Goal: Transaction & Acquisition: Purchase product/service

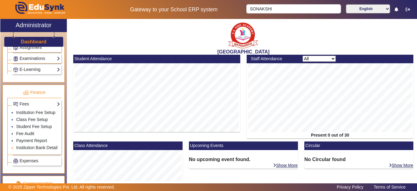
scroll to position [299, 0]
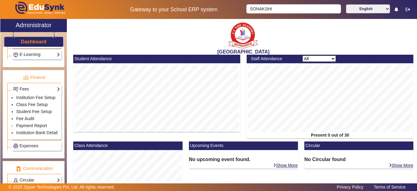
click at [30, 128] on link "Payment Report" at bounding box center [31, 125] width 31 height 5
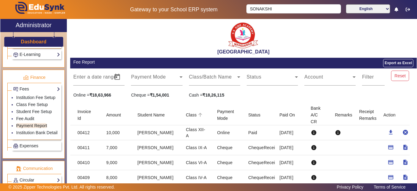
scroll to position [30, 0]
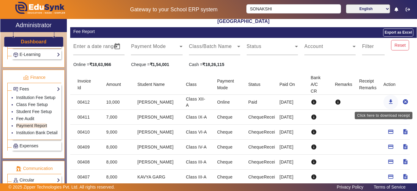
click at [387, 101] on mat-icon "download" at bounding box center [390, 101] width 6 height 6
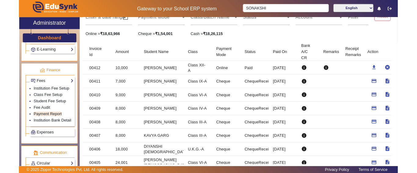
scroll to position [61, 0]
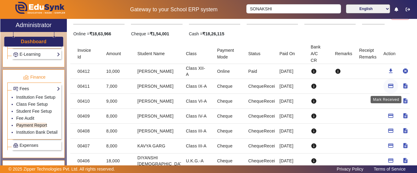
click at [387, 86] on mat-icon "payment" at bounding box center [390, 86] width 6 height 6
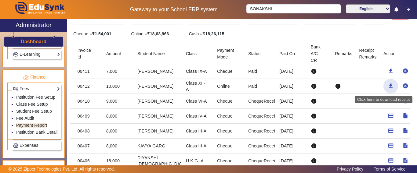
click at [387, 85] on mat-icon "download" at bounding box center [390, 86] width 6 height 6
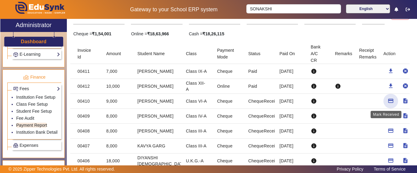
click at [387, 100] on mat-icon "payment" at bounding box center [390, 101] width 6 height 6
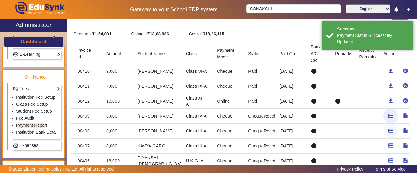
click at [387, 116] on mat-icon "payment" at bounding box center [390, 116] width 6 height 6
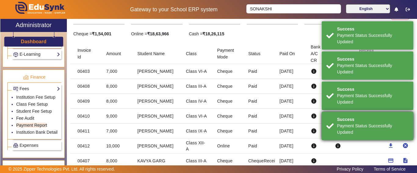
click at [385, 129] on div "Payment Status Successfully Updated" at bounding box center [373, 129] width 72 height 13
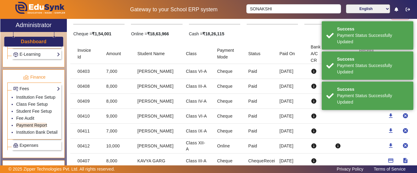
scroll to position [122, 0]
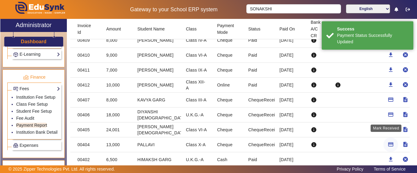
click at [387, 115] on mat-icon "payment" at bounding box center [390, 115] width 6 height 6
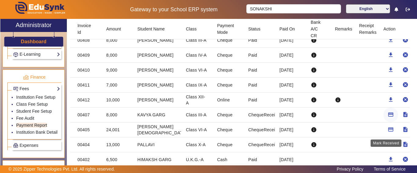
click at [387, 115] on mat-icon "payment" at bounding box center [390, 115] width 6 height 6
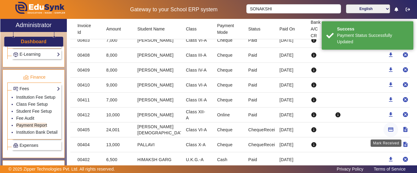
click at [387, 130] on mat-icon "payment" at bounding box center [390, 130] width 6 height 6
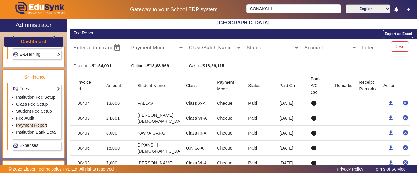
scroll to position [30, 0]
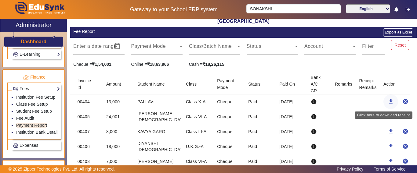
click at [387, 99] on mat-icon "download" at bounding box center [390, 101] width 6 height 6
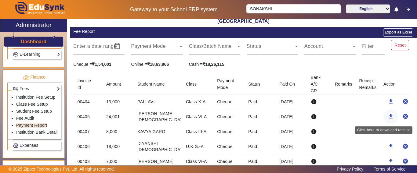
click at [387, 116] on mat-icon "download" at bounding box center [390, 116] width 6 height 6
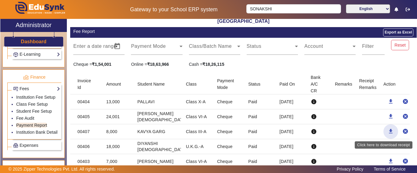
click at [387, 131] on mat-icon "download" at bounding box center [390, 131] width 6 height 6
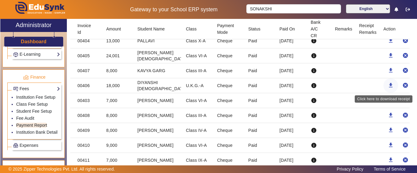
click at [387, 85] on mat-icon "download" at bounding box center [390, 85] width 6 height 6
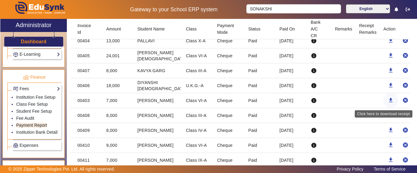
click at [387, 100] on mat-icon "download" at bounding box center [390, 100] width 6 height 6
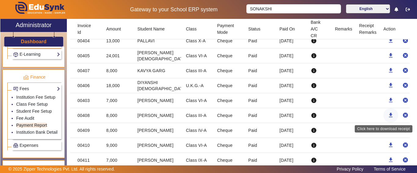
click at [387, 114] on mat-icon "download" at bounding box center [390, 115] width 6 height 6
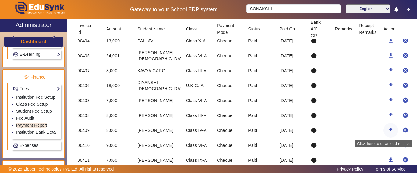
click at [387, 131] on mat-icon "download" at bounding box center [390, 130] width 6 height 6
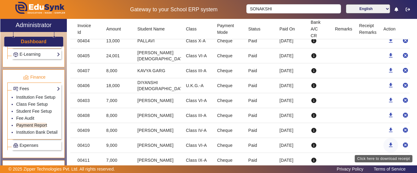
click at [387, 144] on mat-icon "download" at bounding box center [390, 145] width 6 height 6
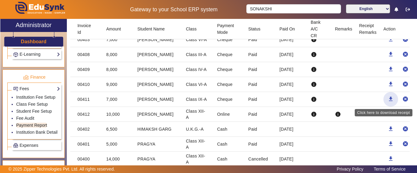
click at [387, 97] on mat-icon "download" at bounding box center [390, 99] width 6 height 6
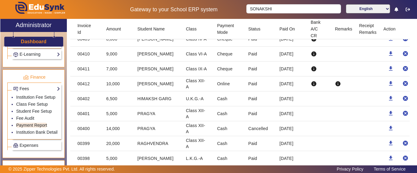
scroll to position [213, 0]
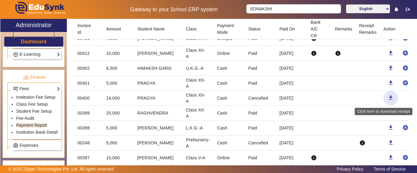
click at [387, 98] on mat-icon "download" at bounding box center [390, 98] width 6 height 6
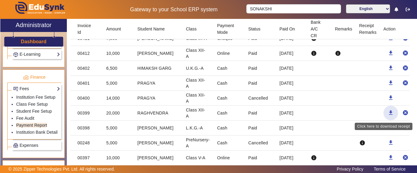
click at [387, 113] on mat-icon "download" at bounding box center [390, 113] width 6 height 6
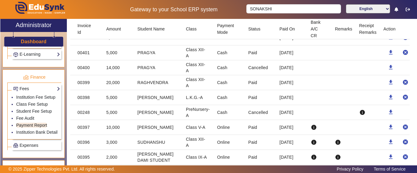
scroll to position [274, 0]
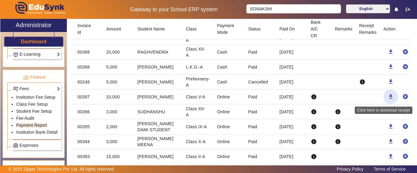
click at [387, 96] on mat-icon "download" at bounding box center [390, 97] width 6 height 6
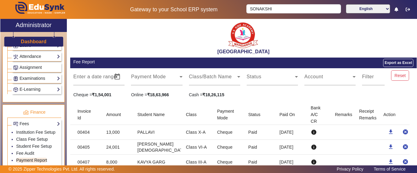
scroll to position [238, 0]
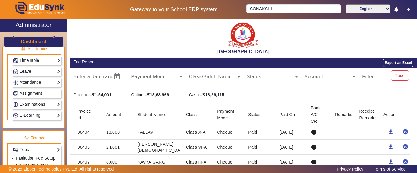
click at [29, 44] on h3 "Dashboard" at bounding box center [34, 42] width 26 height 6
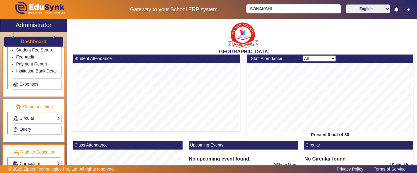
scroll to position [373, 0]
click at [24, 62] on link "Payment Report" at bounding box center [31, 64] width 31 height 5
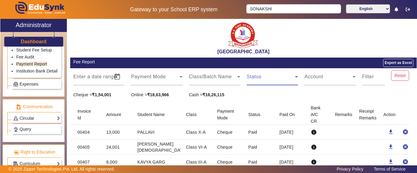
click at [262, 80] on span at bounding box center [270, 79] width 48 height 7
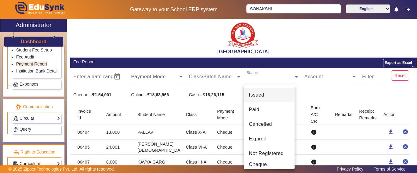
click at [262, 80] on div at bounding box center [208, 86] width 417 height 173
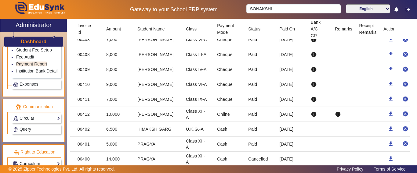
scroll to position [183, 0]
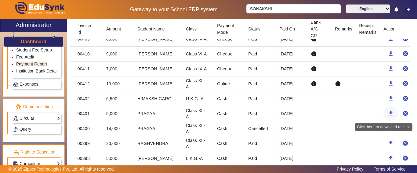
click at [387, 113] on mat-icon "download" at bounding box center [390, 113] width 6 height 6
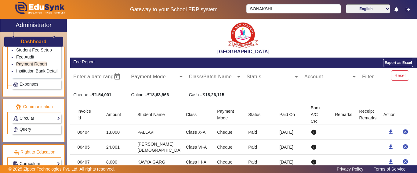
scroll to position [281, 0]
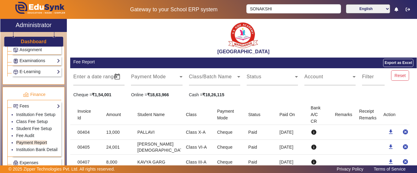
click at [29, 43] on h3 "Dashboard" at bounding box center [34, 42] width 26 height 6
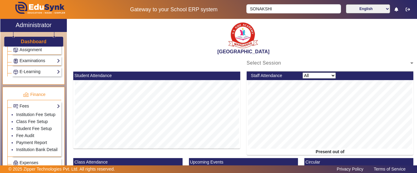
click at [29, 42] on h3 "Dashboard" at bounding box center [34, 42] width 26 height 6
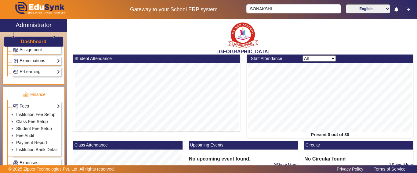
click at [29, 42] on h3 "Dashboard" at bounding box center [34, 42] width 26 height 6
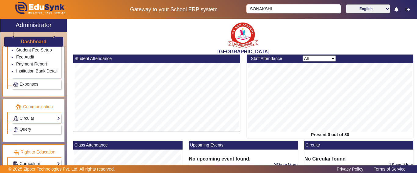
scroll to position [342, 0]
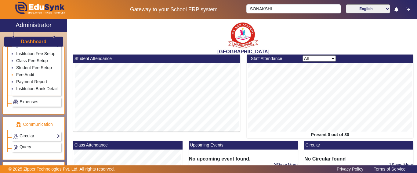
click at [24, 77] on link "Fee Audit" at bounding box center [25, 74] width 18 height 5
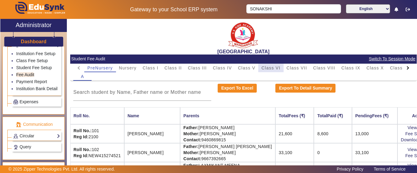
click at [271, 69] on span "Class VI" at bounding box center [270, 68] width 19 height 4
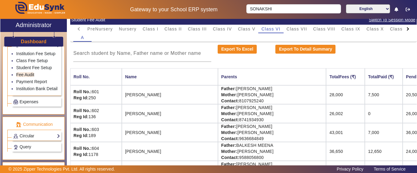
scroll to position [53, 0]
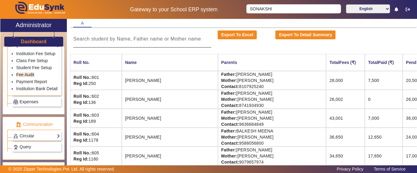
click at [122, 40] on input at bounding box center [142, 38] width 138 height 7
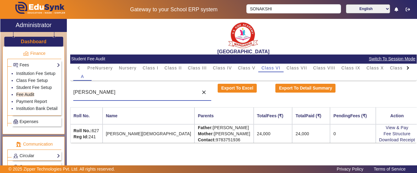
scroll to position [312, 0]
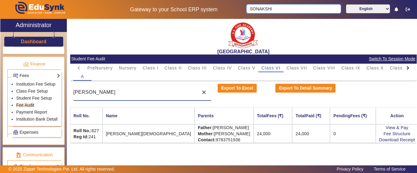
click at [275, 5] on input "SONAKSHI" at bounding box center [293, 8] width 94 height 9
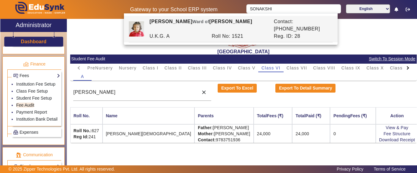
click at [405, 67] on div at bounding box center [407, 68] width 11 height 9
click at [405, 67] on mat-tab-header "PreNursery Nursery Class I Class II Class III Class IV Class V Class VI Class V…" at bounding box center [243, 68] width 340 height 9
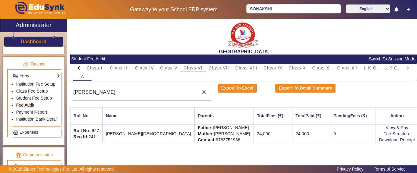
click at [405, 67] on mat-tab-header "PreNursery Nursery Class I Class II Class III Class IV Class V Class VI Class V…" at bounding box center [243, 68] width 340 height 9
click at [375, 69] on span "L.K.G." at bounding box center [370, 68] width 14 height 4
click at [393, 69] on span "U.K.G." at bounding box center [391, 68] width 15 height 4
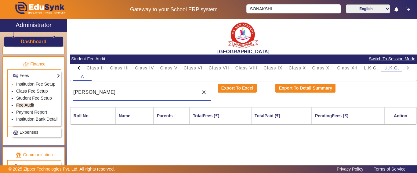
drag, startPoint x: 122, startPoint y: 90, endPoint x: 53, endPoint y: 89, distance: 69.2
click at [53, 89] on div "X Administrator Dashboard Administration Institution Institution Details Sessio…" at bounding box center [208, 100] width 416 height 162
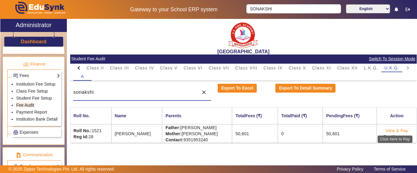
type input "sonakshi"
click at [393, 131] on link "View & Pay" at bounding box center [396, 130] width 23 height 5
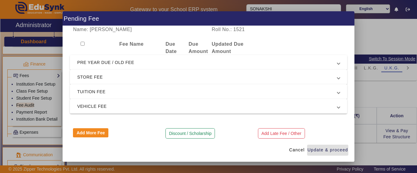
click at [135, 64] on span "PRE YEAR DUE / OLD FEE" at bounding box center [207, 62] width 260 height 7
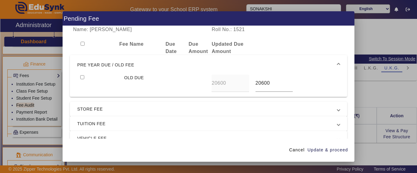
scroll to position [38, 0]
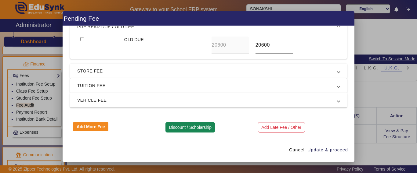
click at [185, 129] on button "Discount / Scholarship" at bounding box center [189, 127] width 49 height 10
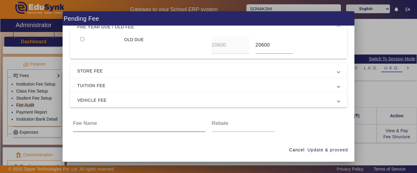
click at [114, 122] on input at bounding box center [139, 123] width 132 height 7
type input "discount"
type input "9500"
click at [322, 147] on span "Update & proceed" at bounding box center [327, 150] width 41 height 6
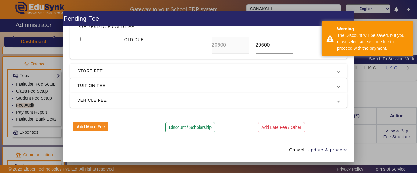
scroll to position [21, 0]
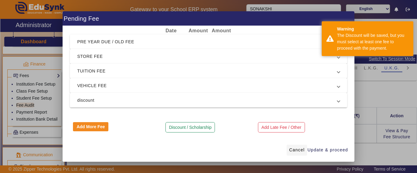
click at [300, 154] on span at bounding box center [296, 150] width 20 height 15
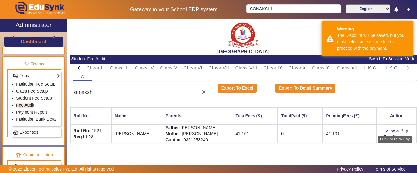
click at [395, 131] on link "View & Pay" at bounding box center [396, 130] width 23 height 5
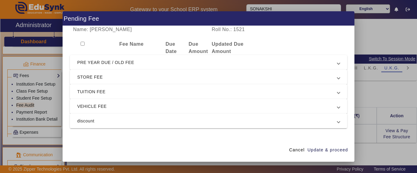
click at [96, 120] on span "discount" at bounding box center [207, 120] width 260 height 7
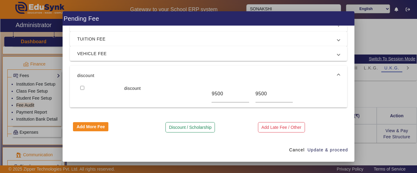
click at [109, 77] on span "discount" at bounding box center [207, 75] width 260 height 7
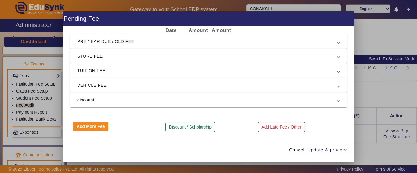
scroll to position [21, 0]
click at [101, 45] on mat-expansion-panel-header "PRE YEAR DUE / OLD FEE" at bounding box center [208, 41] width 277 height 15
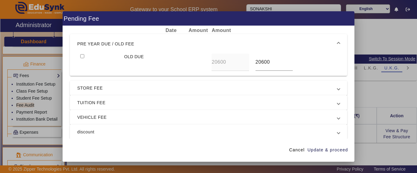
click at [81, 56] on input "checkbox" at bounding box center [82, 56] width 4 height 4
checkbox input "true"
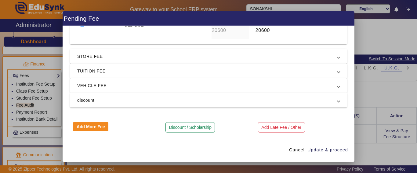
click at [95, 100] on span "discount" at bounding box center [207, 100] width 260 height 7
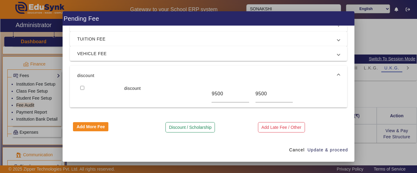
scroll to position [43, 0]
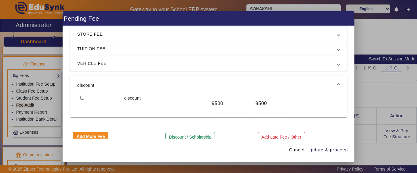
click at [82, 96] on input "checkbox" at bounding box center [82, 98] width 4 height 4
checkbox input "true"
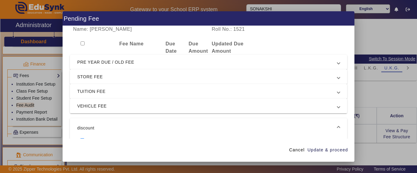
scroll to position [0, 0]
click at [100, 92] on span "TUITION FEE" at bounding box center [207, 91] width 260 height 7
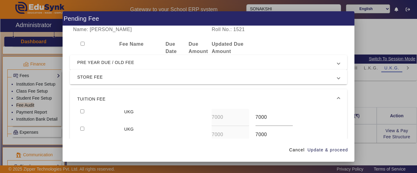
click at [101, 77] on span "STORE FEE" at bounding box center [207, 76] width 260 height 7
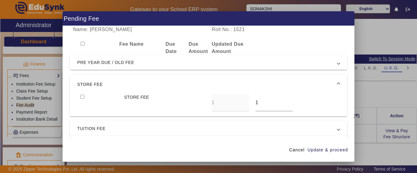
click at [101, 81] on mat-expansion-panel-header "STORE FEE" at bounding box center [208, 85] width 277 height 20
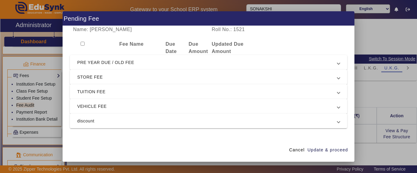
click at [94, 92] on span "TUITION FEE" at bounding box center [207, 91] width 260 height 7
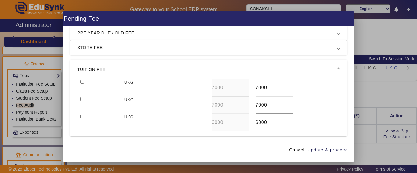
scroll to position [61, 0]
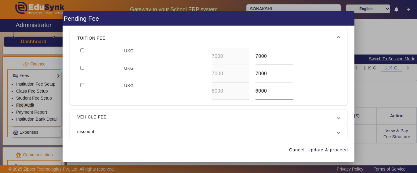
click at [82, 50] on input "checkbox" at bounding box center [82, 50] width 4 height 4
checkbox input "true"
click at [82, 70] on div at bounding box center [99, 73] width 44 height 17
click at [82, 69] on input "checkbox" at bounding box center [82, 68] width 4 height 4
checkbox input "true"
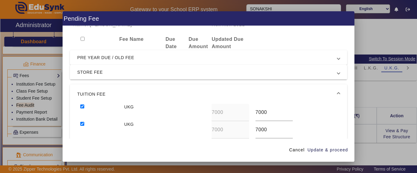
scroll to position [0, 0]
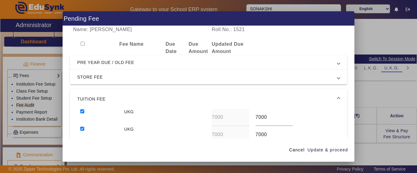
click at [89, 63] on span "PRE YEAR DUE / OLD FEE" at bounding box center [207, 62] width 260 height 7
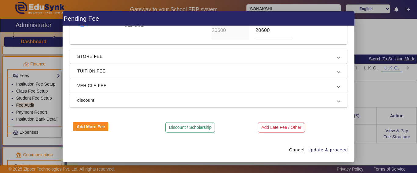
click at [84, 100] on span "discount" at bounding box center [207, 100] width 260 height 7
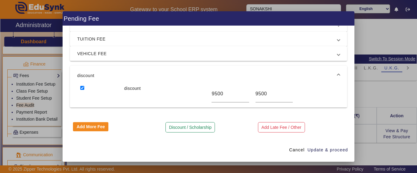
scroll to position [43, 0]
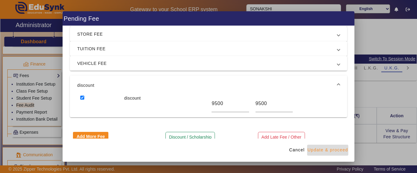
click at [312, 149] on span "Update & proceed" at bounding box center [327, 150] width 41 height 6
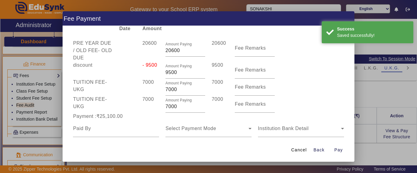
scroll to position [13, 0]
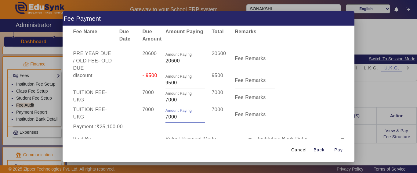
drag, startPoint x: 180, startPoint y: 117, endPoint x: 143, endPoint y: 115, distance: 37.3
click at [143, 115] on div "TUITION FEE - UKG 7000 Amount Paying 7000 7000 Fee Remarks" at bounding box center [208, 114] width 277 height 17
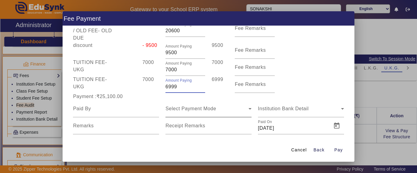
scroll to position [52, 0]
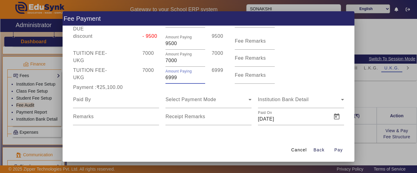
drag, startPoint x: 181, startPoint y: 78, endPoint x: 158, endPoint y: 80, distance: 22.3
click at [158, 80] on div "TUITION FEE - UKG 7000 Amount Paying 6999 6999 Fee Remarks" at bounding box center [208, 75] width 277 height 17
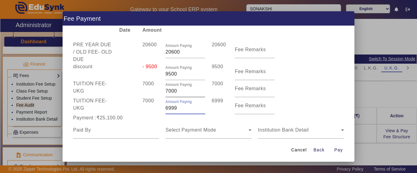
type input "6999"
drag, startPoint x: 179, startPoint y: 93, endPoint x: 150, endPoint y: 92, distance: 29.0
click at [150, 92] on div "TUITION FEE - UKG 7000 Amount Paying 7000 7000 Fee Remarks" at bounding box center [208, 88] width 277 height 17
type input "0"
drag, startPoint x: 182, startPoint y: 109, endPoint x: 151, endPoint y: 112, distance: 31.9
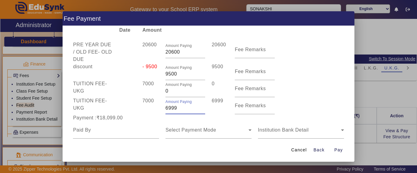
click at [151, 112] on div "TUITION FEE - UKG 7000 Amount Paying 6999 6999 Fee Remarks" at bounding box center [208, 105] width 277 height 17
type input "0"
click at [153, 113] on div "7000" at bounding box center [150, 105] width 23 height 17
drag, startPoint x: 171, startPoint y: 90, endPoint x: 157, endPoint y: 90, distance: 14.0
click at [157, 90] on div "TUITION FEE - UKG 7000 Amount Paying 0 0 Fee Remarks" at bounding box center [208, 88] width 277 height 17
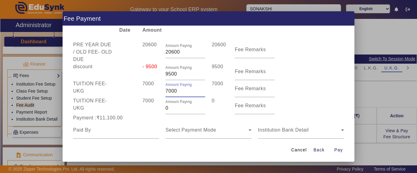
type input "7000"
click at [154, 120] on div "Payment :₹18,100.00" at bounding box center [116, 117] width 92 height 7
drag, startPoint x: 174, startPoint y: 110, endPoint x: 143, endPoint y: 108, distance: 30.9
click at [143, 108] on div "TUITION FEE - UKG 7000 Amount Paying 0 0 Fee Remarks" at bounding box center [208, 105] width 277 height 17
type input "1900"
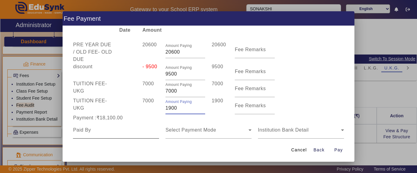
click at [130, 124] on div at bounding box center [116, 130] width 86 height 17
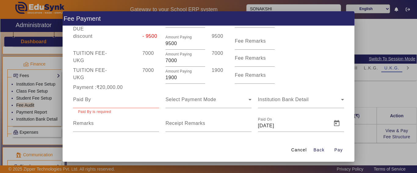
drag, startPoint x: 92, startPoint y: 105, endPoint x: 96, endPoint y: 98, distance: 8.6
click at [92, 103] on div at bounding box center [116, 99] width 86 height 17
click at [96, 98] on input at bounding box center [116, 99] width 86 height 7
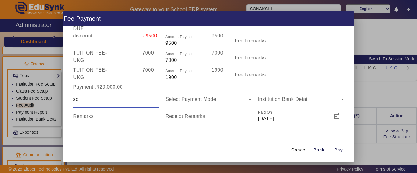
scroll to position [52, 0]
type input "sonakshi"
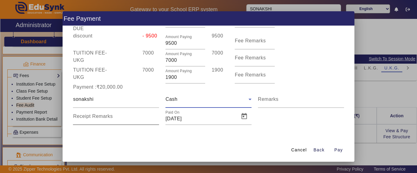
scroll to position [52, 0]
click at [116, 114] on div "Receipt Remarks" at bounding box center [116, 116] width 86 height 17
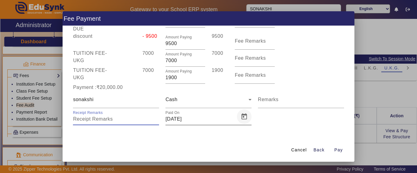
click at [242, 115] on span "Open calendar" at bounding box center [244, 116] width 15 height 15
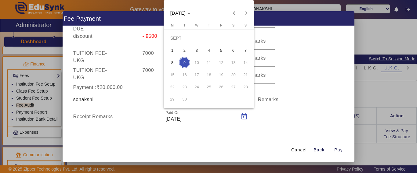
click at [174, 62] on span "8" at bounding box center [171, 62] width 11 height 11
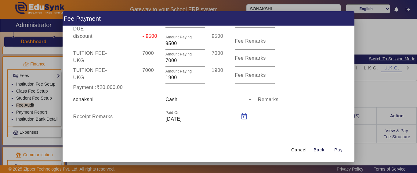
type input "[DATE]"
click at [338, 152] on span "Pay" at bounding box center [338, 150] width 9 height 6
type input "0"
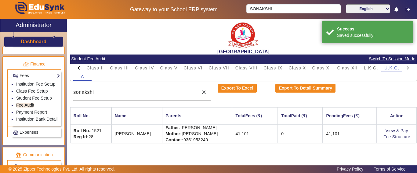
scroll to position [21, 0]
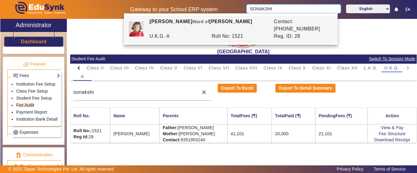
drag, startPoint x: 282, startPoint y: 13, endPoint x: 220, endPoint y: 12, distance: 61.6
click at [220, 12] on div "Gateway to your School ERP system SONAKSHI English हिंदी (Hindi) ಕನ್ನಡ (Kannada…" at bounding box center [208, 9] width 416 height 19
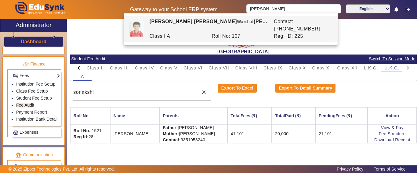
click at [196, 33] on div "Class I A" at bounding box center [177, 36] width 62 height 7
type input "[PERSON_NAME] [PERSON_NAME]"
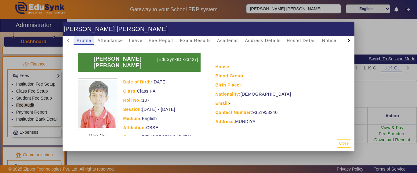
scroll to position [0, 0]
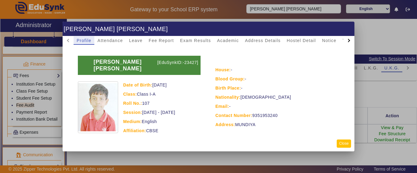
click at [342, 144] on button "Close" at bounding box center [343, 144] width 14 height 8
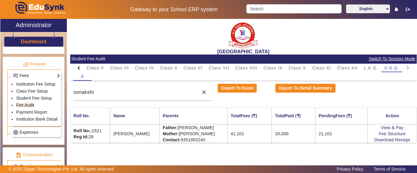
click at [268, 13] on div at bounding box center [230, 15] width 213 height 5
click at [268, 9] on input "Search" at bounding box center [293, 8] width 95 height 9
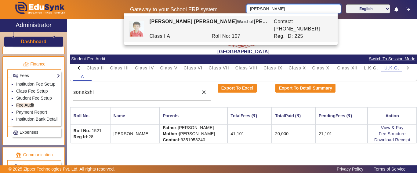
type input "[PERSON_NAME]"
click at [170, 82] on mat-card-content "PreNursery Nursery Class I Class II Class III Class IV Class V Class VI Class V…" at bounding box center [243, 103] width 346 height 79
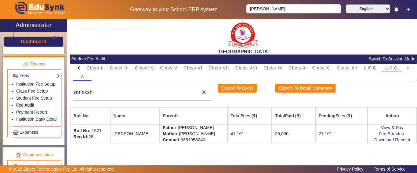
click at [80, 69] on div at bounding box center [78, 68] width 11 height 9
click at [80, 69] on mat-tab-header "PreNursery Nursery Class I Class II Class III Class IV Class V Class VI Class V…" at bounding box center [243, 68] width 340 height 9
click at [152, 70] on span "Class I" at bounding box center [150, 68] width 16 height 4
drag, startPoint x: 148, startPoint y: 98, endPoint x: 141, endPoint y: 94, distance: 7.8
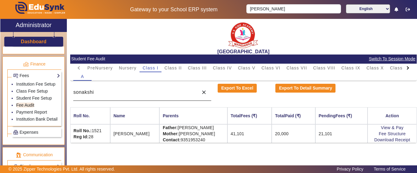
click at [145, 96] on div "sonakshi" at bounding box center [134, 92] width 122 height 17
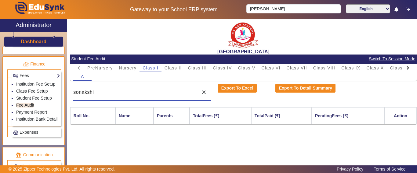
drag, startPoint x: 141, startPoint y: 94, endPoint x: 56, endPoint y: 90, distance: 85.2
click at [56, 90] on div "X Administrator Dashboard Administration Institution Institution Details Sessio…" at bounding box center [208, 100] width 416 height 162
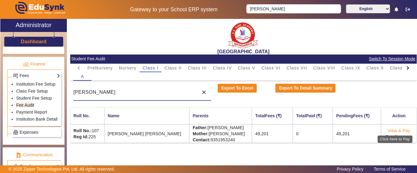
type input "[PERSON_NAME]"
click at [387, 131] on link "View & Pay" at bounding box center [398, 130] width 23 height 5
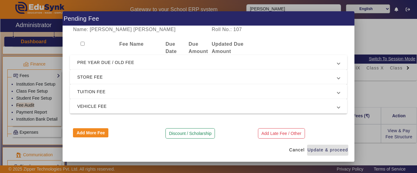
click at [126, 61] on span "PRE YEAR DUE / OLD FEE" at bounding box center [207, 62] width 260 height 7
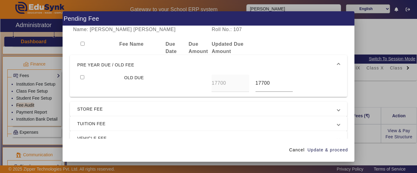
click at [81, 77] on input "checkbox" at bounding box center [82, 77] width 4 height 4
checkbox input "true"
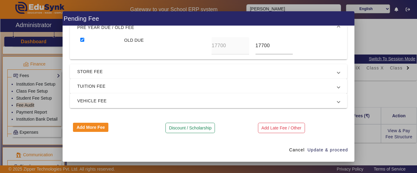
scroll to position [38, 0]
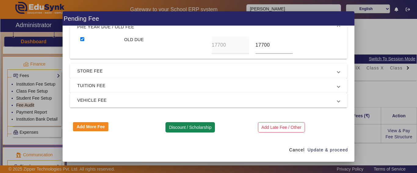
click at [178, 128] on button "Discount / Scholarship" at bounding box center [189, 127] width 49 height 10
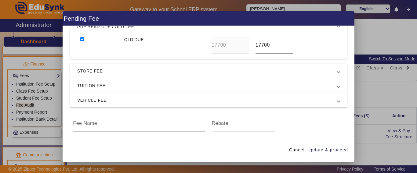
click at [127, 129] on div at bounding box center [139, 123] width 132 height 17
type input "p"
type input "PRE YEAR DUE DISCOUNT"
click at [225, 128] on div at bounding box center [243, 123] width 63 height 17
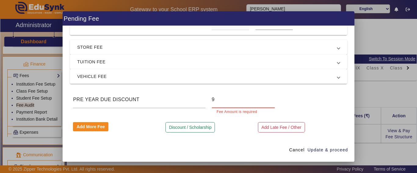
scroll to position [55, 0]
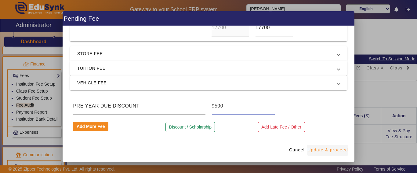
type input "9500"
click at [321, 152] on span "Update & proceed" at bounding box center [327, 150] width 41 height 6
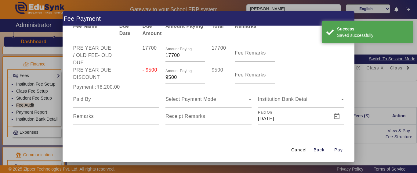
scroll to position [18, 0]
click at [317, 149] on span "Back" at bounding box center [318, 150] width 11 height 6
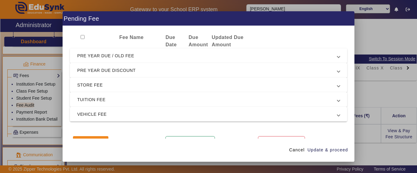
scroll to position [0, 0]
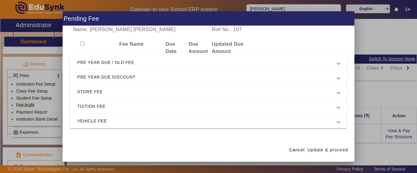
click at [106, 60] on span "PRE YEAR DUE / OLD FEE" at bounding box center [207, 62] width 260 height 7
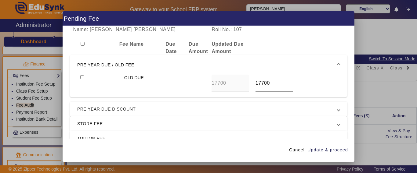
click at [90, 64] on span "PRE YEAR DUE / OLD FEE" at bounding box center [207, 64] width 260 height 7
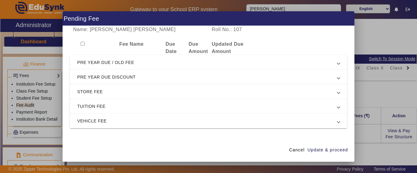
click at [84, 66] on span "PRE YEAR DUE / OLD FEE" at bounding box center [207, 62] width 260 height 7
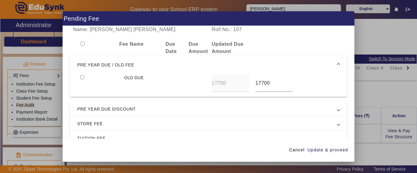
click at [81, 76] on input "checkbox" at bounding box center [82, 77] width 4 height 4
checkbox input "true"
click at [90, 104] on mat-expansion-panel-header "PRE YEAR DUE DISCOUNT" at bounding box center [208, 109] width 277 height 15
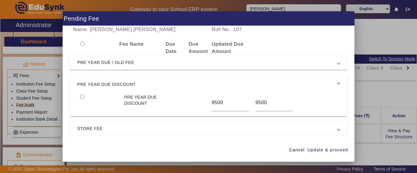
click at [83, 96] on input "checkbox" at bounding box center [82, 97] width 4 height 4
checkbox input "true"
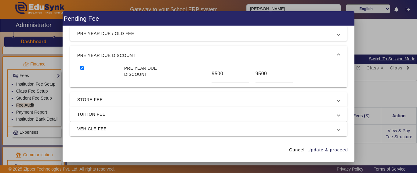
scroll to position [30, 0]
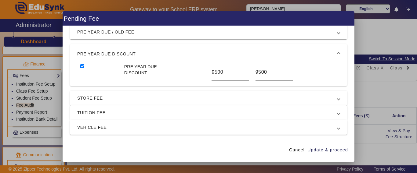
click at [100, 98] on span "STORE FEE" at bounding box center [207, 98] width 260 height 7
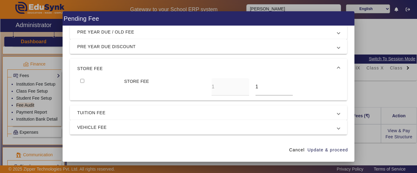
drag, startPoint x: 98, startPoint y: 66, endPoint x: 96, endPoint y: 92, distance: 26.0
click at [99, 66] on span "STORE FEE" at bounding box center [207, 68] width 260 height 7
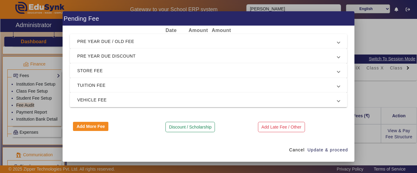
scroll to position [21, 0]
click at [89, 85] on span "TUITION FEE" at bounding box center [207, 85] width 260 height 7
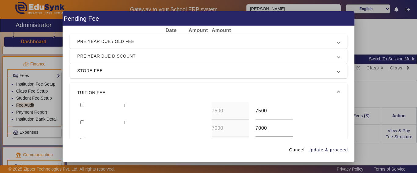
click at [83, 103] on div at bounding box center [99, 110] width 44 height 17
click at [84, 121] on input "checkbox" at bounding box center [82, 122] width 4 height 4
checkbox input "true"
click at [82, 105] on input "checkbox" at bounding box center [82, 105] width 4 height 4
checkbox input "true"
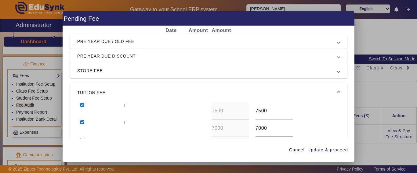
drag, startPoint x: 337, startPoint y: 151, endPoint x: 300, endPoint y: 134, distance: 40.2
click at [337, 151] on span "Update & proceed" at bounding box center [327, 150] width 41 height 6
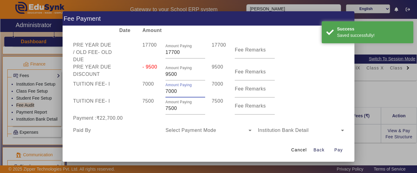
drag, startPoint x: 153, startPoint y: 93, endPoint x: 149, endPoint y: 94, distance: 3.8
click at [147, 93] on div "TUITION FEE - I 7000 Amount Paying 7000 7000 Fee Remarks" at bounding box center [208, 89] width 277 height 17
type input "0"
click at [146, 106] on div "TUITION FEE - I 7500 Amount Paying 7500 7500 Fee Remarks" at bounding box center [208, 106] width 277 height 17
type input "0"
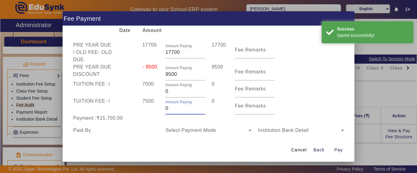
click at [152, 110] on div "7500" at bounding box center [150, 106] width 23 height 17
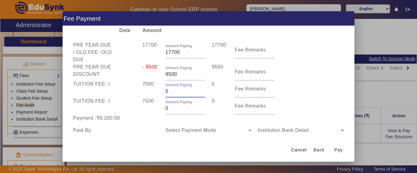
drag, startPoint x: 177, startPoint y: 90, endPoint x: 150, endPoint y: 92, distance: 27.2
click at [149, 91] on div "TUITION FEE - I 7000 Amount Paying 0 0 Fee Remarks" at bounding box center [208, 89] width 277 height 17
type input "7000"
drag, startPoint x: 129, startPoint y: 113, endPoint x: 170, endPoint y: 112, distance: 41.2
click at [130, 113] on div at bounding box center [127, 106] width 23 height 17
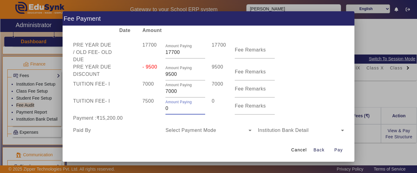
drag, startPoint x: 179, startPoint y: 109, endPoint x: 134, endPoint y: 112, distance: 44.3
click at [134, 112] on div "TUITION FEE - I 7500 Amount Paying 0 0 Fee Remarks" at bounding box center [208, 106] width 277 height 17
type input "4800"
click at [145, 113] on div "7500" at bounding box center [150, 106] width 23 height 17
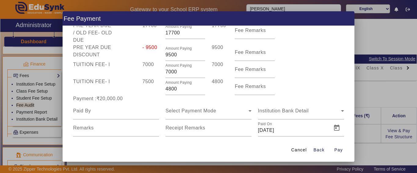
scroll to position [52, 0]
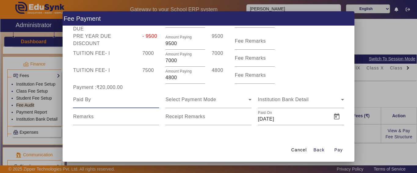
click at [105, 99] on input at bounding box center [116, 99] width 86 height 7
type input "[PERSON_NAME]"
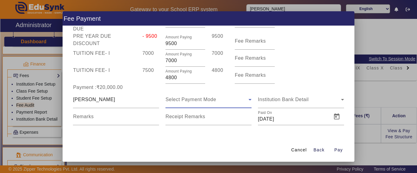
click at [207, 103] on div "Select Payment Mode" at bounding box center [206, 99] width 83 height 7
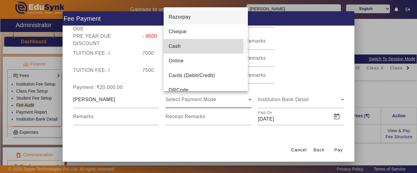
click at [187, 45] on mat-option "Cash" at bounding box center [205, 46] width 84 height 15
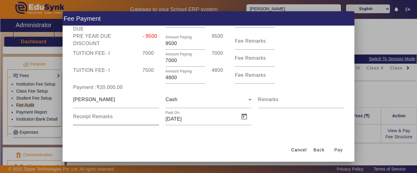
click at [107, 115] on mat-label "Receipt Remarks" at bounding box center [93, 116] width 40 height 5
click at [107, 116] on input "Receipt Remarks" at bounding box center [116, 119] width 86 height 7
click at [244, 121] on span "Open calendar" at bounding box center [244, 116] width 15 height 15
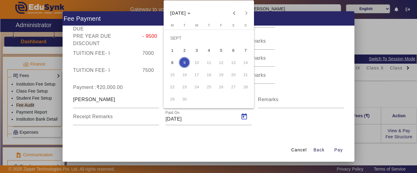
click at [174, 62] on span "8" at bounding box center [171, 62] width 11 height 11
type input "[DATE]"
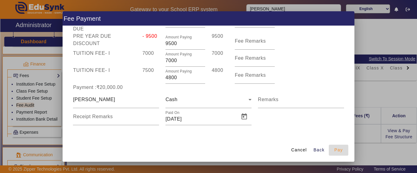
click at [338, 151] on span "Pay" at bounding box center [338, 150] width 9 height 6
type input "0"
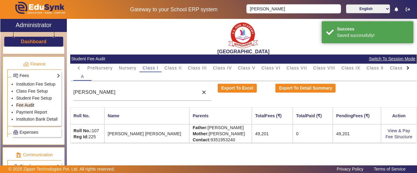
scroll to position [21, 0]
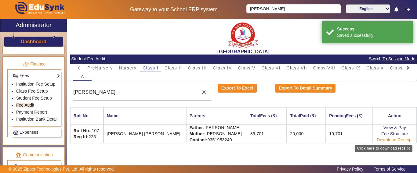
click at [395, 140] on link "Download Receipt" at bounding box center [394, 140] width 36 height 5
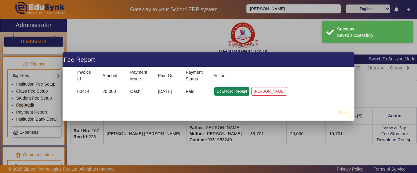
click at [228, 91] on button "Download Receipt" at bounding box center [231, 91] width 35 height 8
click at [344, 111] on button "Close" at bounding box center [343, 113] width 14 height 8
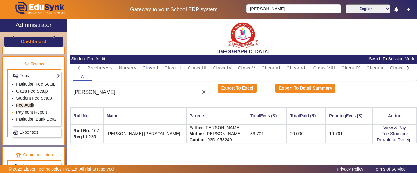
click at [31, 115] on link "Payment Report" at bounding box center [31, 112] width 31 height 5
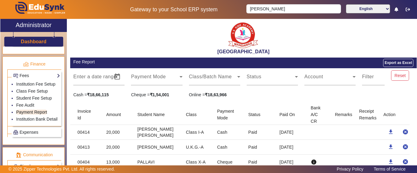
scroll to position [61, 0]
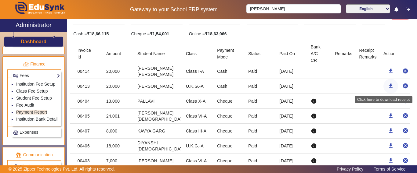
click at [387, 86] on mat-icon "download" at bounding box center [390, 86] width 6 height 6
click at [30, 44] on h3 "Dashboard" at bounding box center [34, 42] width 26 height 6
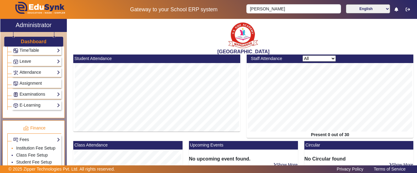
scroll to position [305, 0]
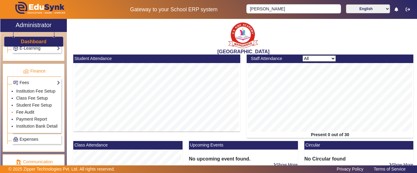
click at [23, 115] on link "Fee Audit" at bounding box center [25, 112] width 18 height 5
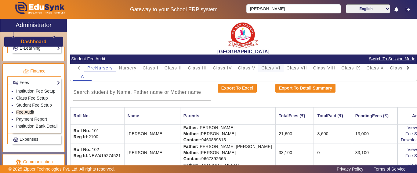
click at [275, 66] on span "Class VI" at bounding box center [270, 68] width 19 height 4
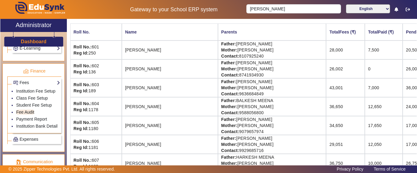
scroll to position [114, 0]
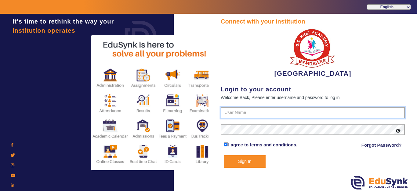
type input "9928895959"
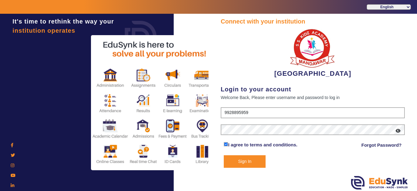
drag, startPoint x: 251, startPoint y: 162, endPoint x: 248, endPoint y: 158, distance: 5.2
click at [251, 161] on button "Sign In" at bounding box center [245, 161] width 42 height 13
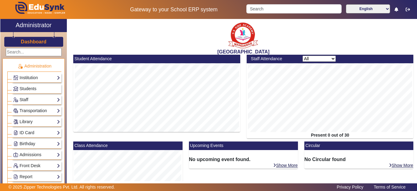
click at [37, 41] on h3 "Dashboard" at bounding box center [34, 42] width 26 height 6
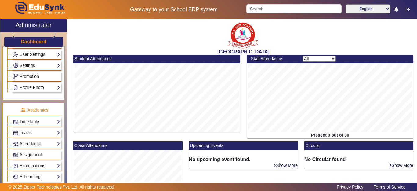
scroll to position [244, 0]
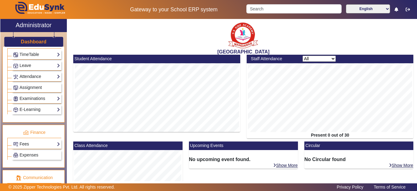
click at [29, 145] on link "Fees" at bounding box center [36, 143] width 47 height 7
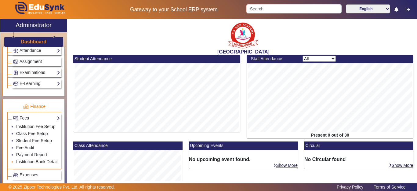
scroll to position [305, 0]
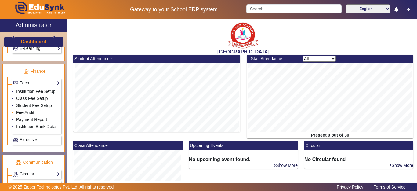
click at [27, 115] on link "Fee Audit" at bounding box center [25, 112] width 18 height 5
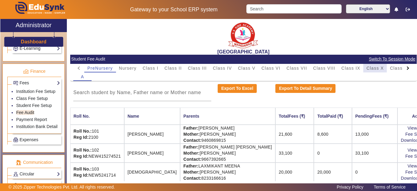
click at [381, 66] on span "Class X" at bounding box center [374, 68] width 17 height 4
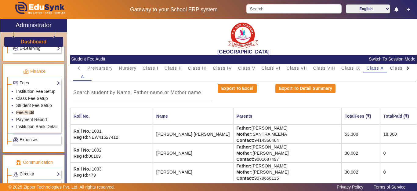
click at [138, 91] on input at bounding box center [142, 92] width 138 height 7
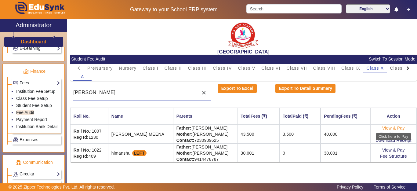
type input "himansh"
click at [398, 128] on link "View & Pay" at bounding box center [393, 127] width 23 height 5
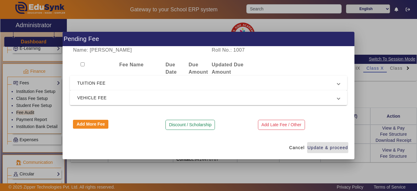
click at [103, 82] on span "TUITION FEE" at bounding box center [207, 82] width 260 height 7
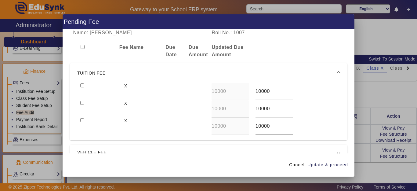
click at [83, 85] on input "checkbox" at bounding box center [82, 85] width 4 height 4
checkbox input "true"
click at [321, 171] on span "button" at bounding box center [327, 164] width 41 height 15
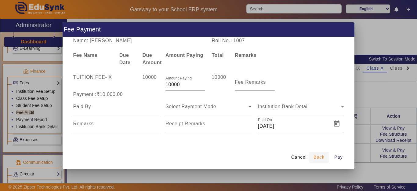
click at [318, 156] on span "Back" at bounding box center [318, 157] width 11 height 6
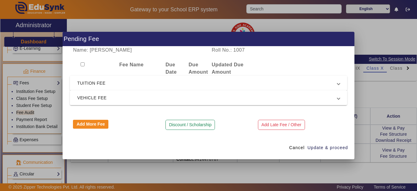
click at [120, 84] on span "TUITION FEE" at bounding box center [207, 82] width 260 height 7
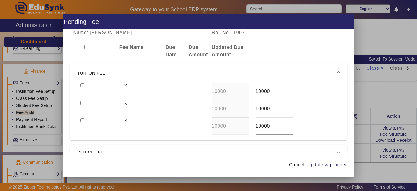
click at [80, 85] on div at bounding box center [99, 91] width 44 height 17
click at [81, 87] on input "checkbox" at bounding box center [82, 85] width 4 height 4
checkbox input "true"
click at [83, 103] on input "checkbox" at bounding box center [82, 103] width 4 height 4
checkbox input "true"
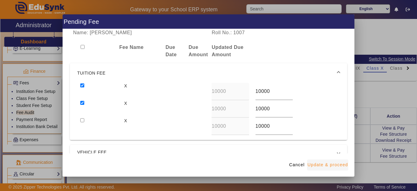
click at [337, 164] on span "Update & proceed" at bounding box center [327, 164] width 41 height 6
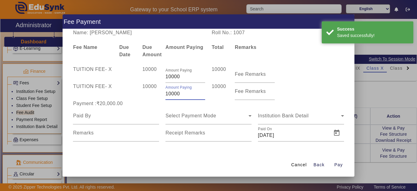
drag, startPoint x: 193, startPoint y: 95, endPoint x: 131, endPoint y: 96, distance: 62.8
click at [131, 96] on div "TUITION FEE - X 10000 Amount Paying 10000 10000 Fee Remarks" at bounding box center [208, 91] width 277 height 17
type input "5000"
click at [131, 96] on div at bounding box center [127, 91] width 23 height 17
click at [109, 119] on input at bounding box center [116, 115] width 86 height 7
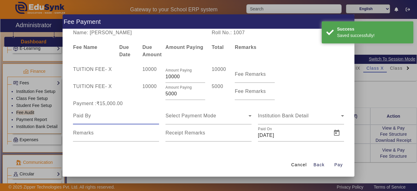
click at [109, 119] on input at bounding box center [116, 115] width 86 height 7
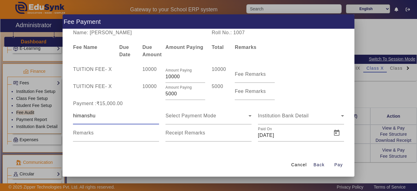
type input "himanshu"
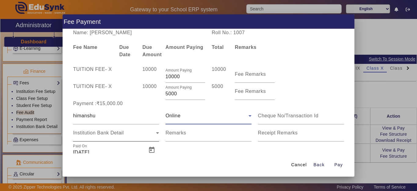
click at [102, 136] on div "Institution Bank Detail" at bounding box center [114, 132] width 83 height 7
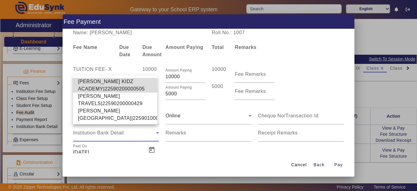
click at [92, 78] on span "SHRI SHYAM KIDZ ACADEMY|22590200000505" at bounding box center [115, 85] width 74 height 15
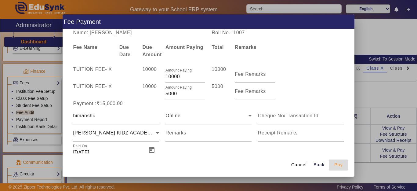
click at [340, 163] on span "Pay" at bounding box center [338, 164] width 9 height 6
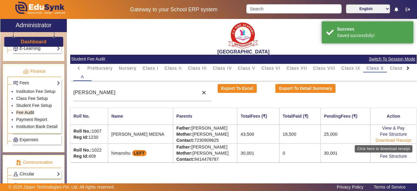
click at [389, 141] on link "Download Receipt" at bounding box center [393, 140] width 36 height 5
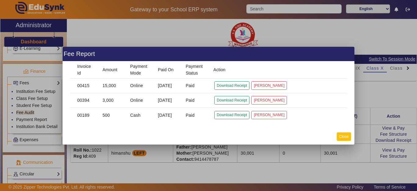
click at [346, 136] on button "Close" at bounding box center [343, 136] width 14 height 8
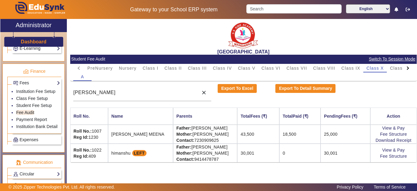
click at [33, 40] on h3 "Dashboard" at bounding box center [34, 42] width 26 height 6
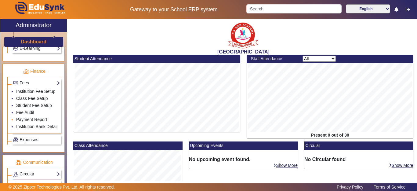
click at [36, 122] on link "Payment Report" at bounding box center [31, 119] width 31 height 5
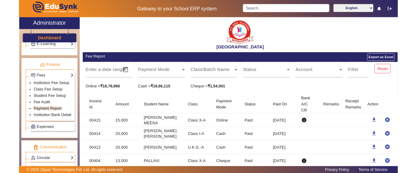
scroll to position [61, 0]
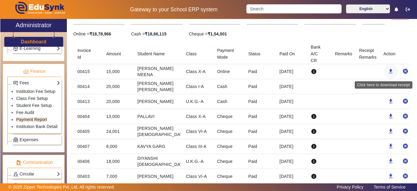
click at [387, 73] on mat-icon "download" at bounding box center [390, 71] width 6 height 6
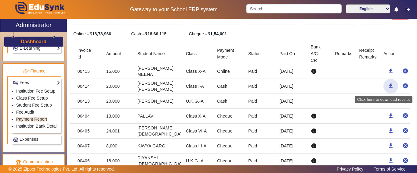
click at [387, 84] on mat-icon "download" at bounding box center [390, 86] width 6 height 6
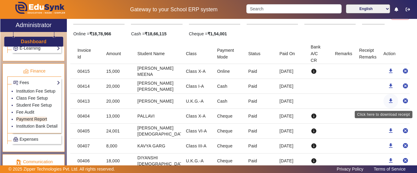
click at [387, 101] on mat-icon "download" at bounding box center [390, 101] width 6 height 6
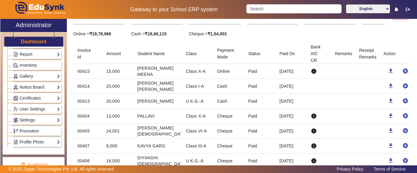
click at [37, 40] on h3 "Dashboard" at bounding box center [34, 42] width 26 height 6
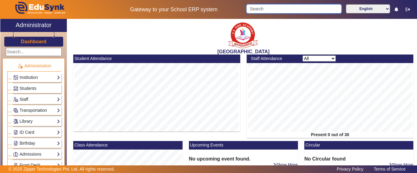
click at [277, 9] on input "Search" at bounding box center [293, 8] width 95 height 9
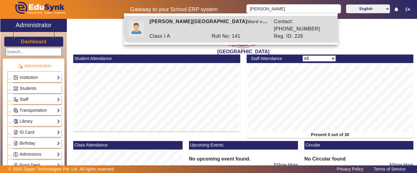
click at [232, 22] on div "JASVEER NAGAR Ward of DEEPAK NAGAR" at bounding box center [208, 25] width 124 height 15
type input "[PERSON_NAME][GEOGRAPHIC_DATA]"
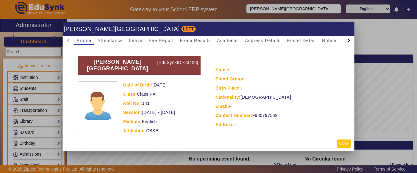
click at [345, 145] on button "Close" at bounding box center [343, 144] width 14 height 8
